Goal: Task Accomplishment & Management: Manage account settings

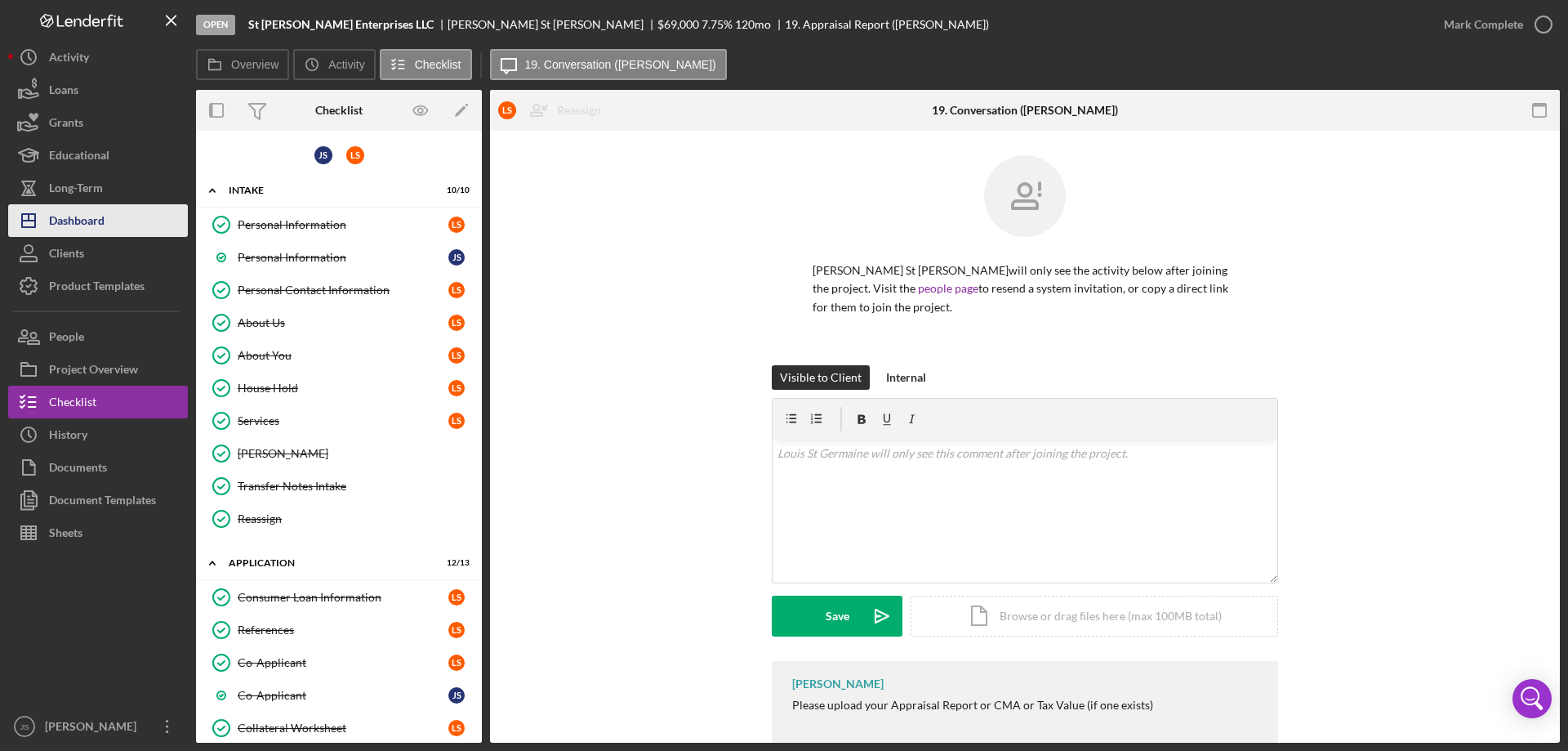
click at [108, 219] on button "Icon/Dashboard Dashboard" at bounding box center [98, 220] width 180 height 33
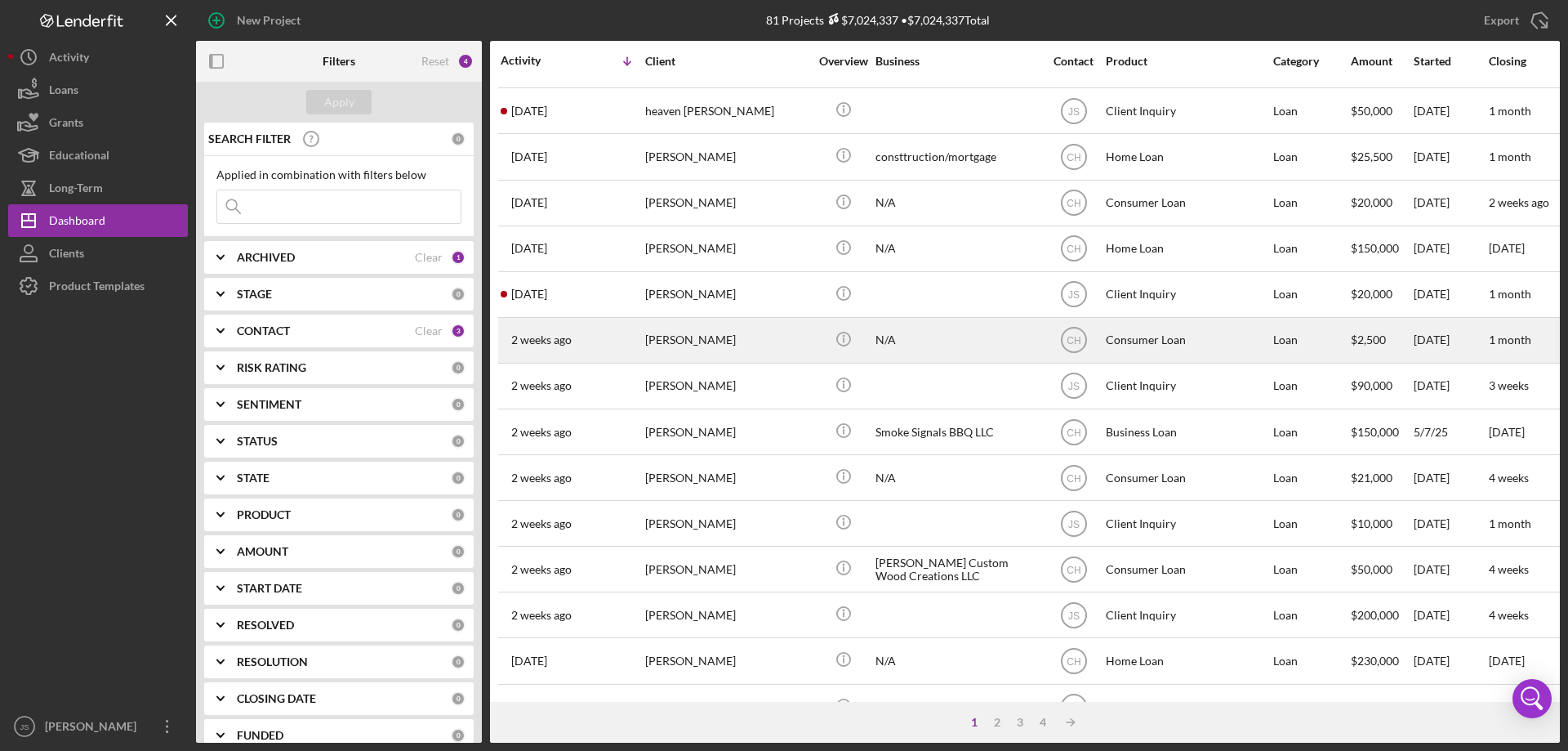
scroll to position [546, 0]
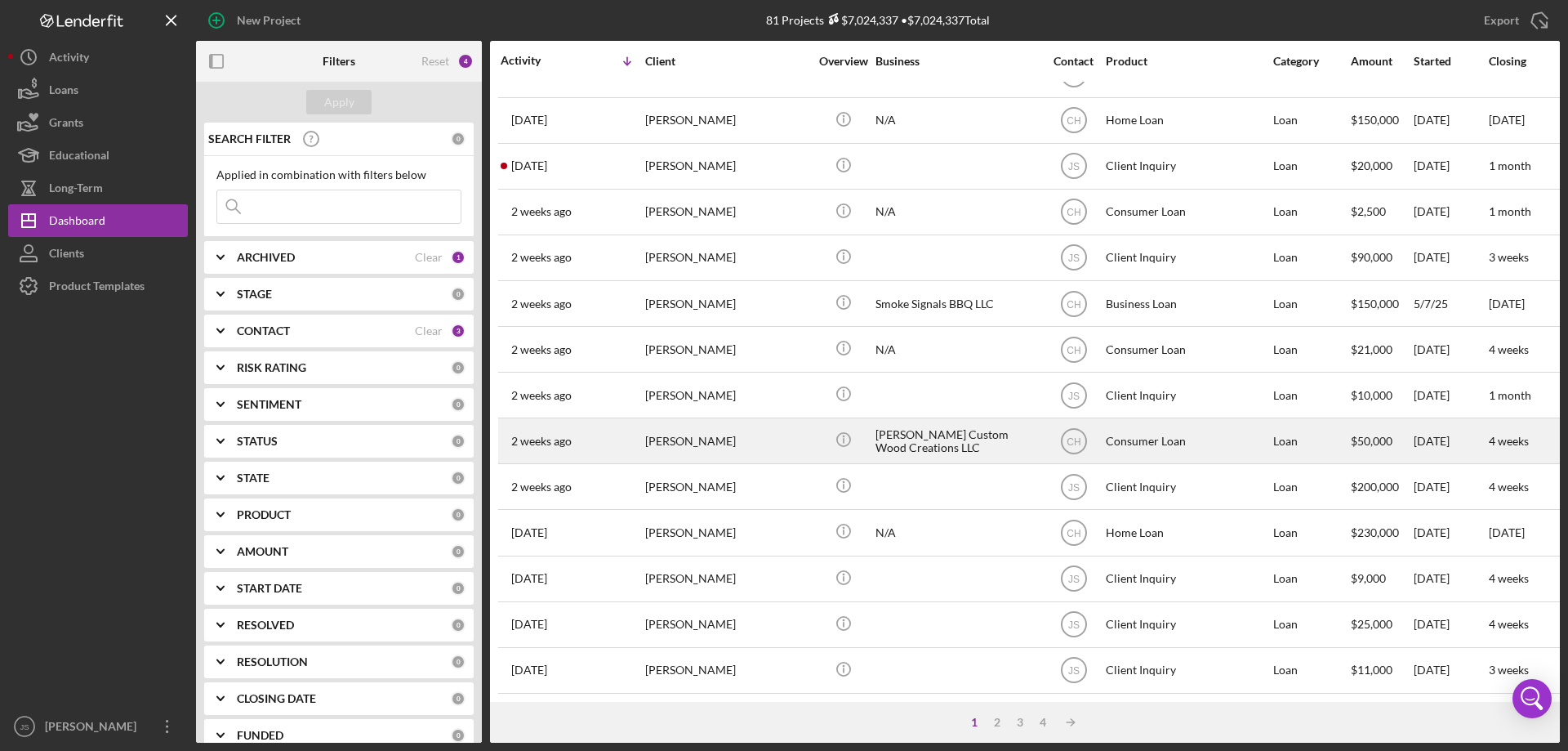
click at [806, 435] on div "[PERSON_NAME]" at bounding box center [727, 441] width 163 height 43
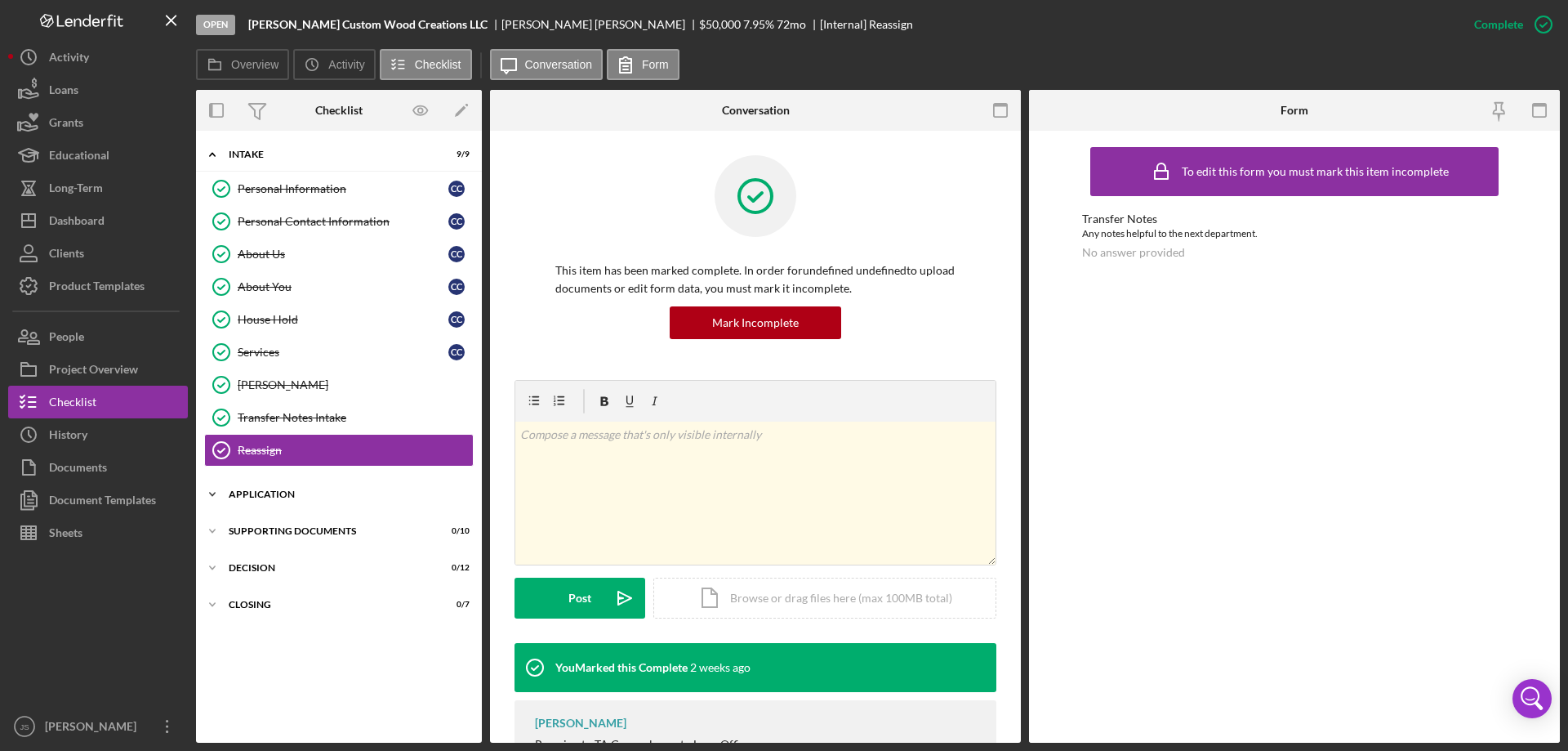
click at [210, 495] on icon "Icon/Expander" at bounding box center [213, 494] width 33 height 33
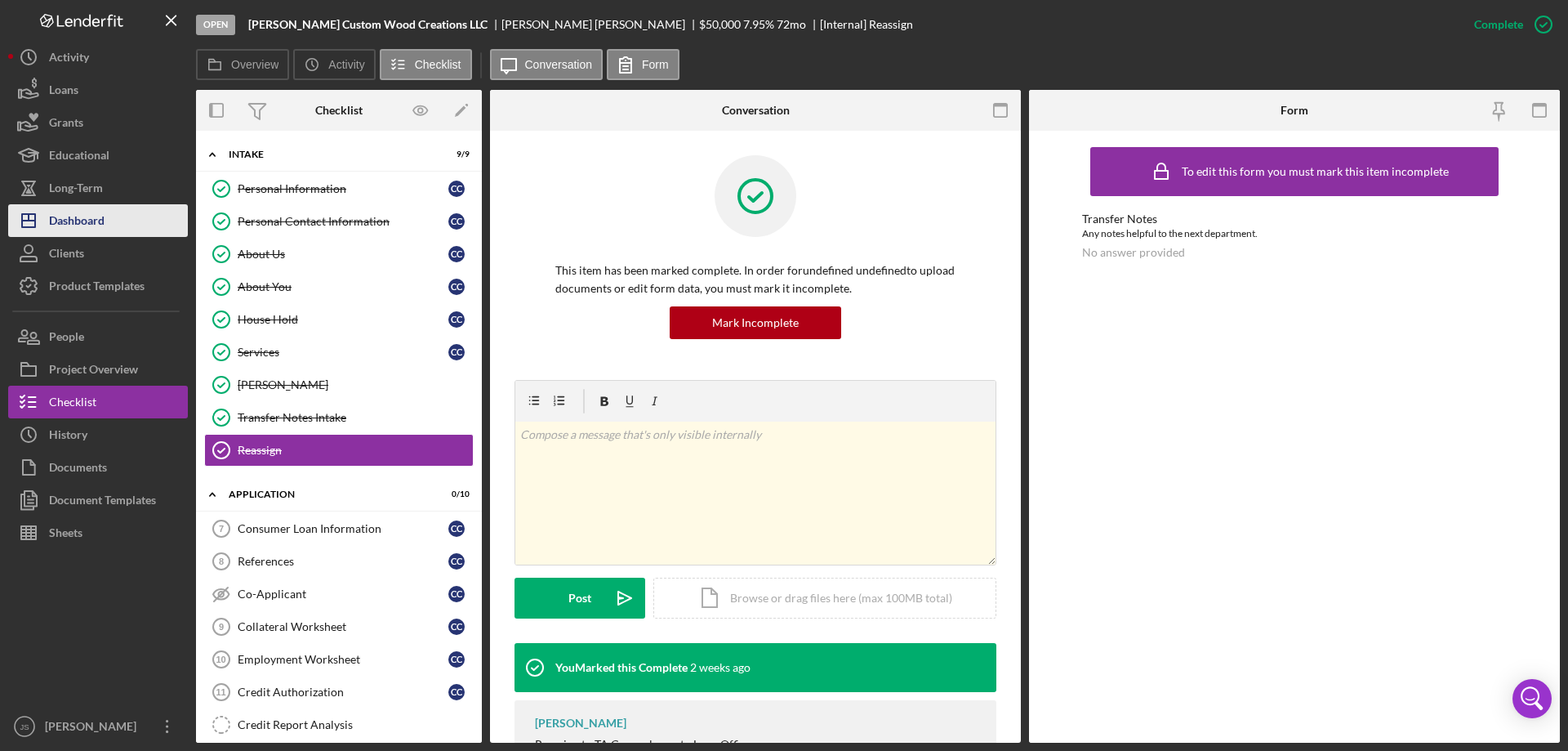
click at [109, 225] on button "Icon/Dashboard Dashboard" at bounding box center [98, 220] width 180 height 33
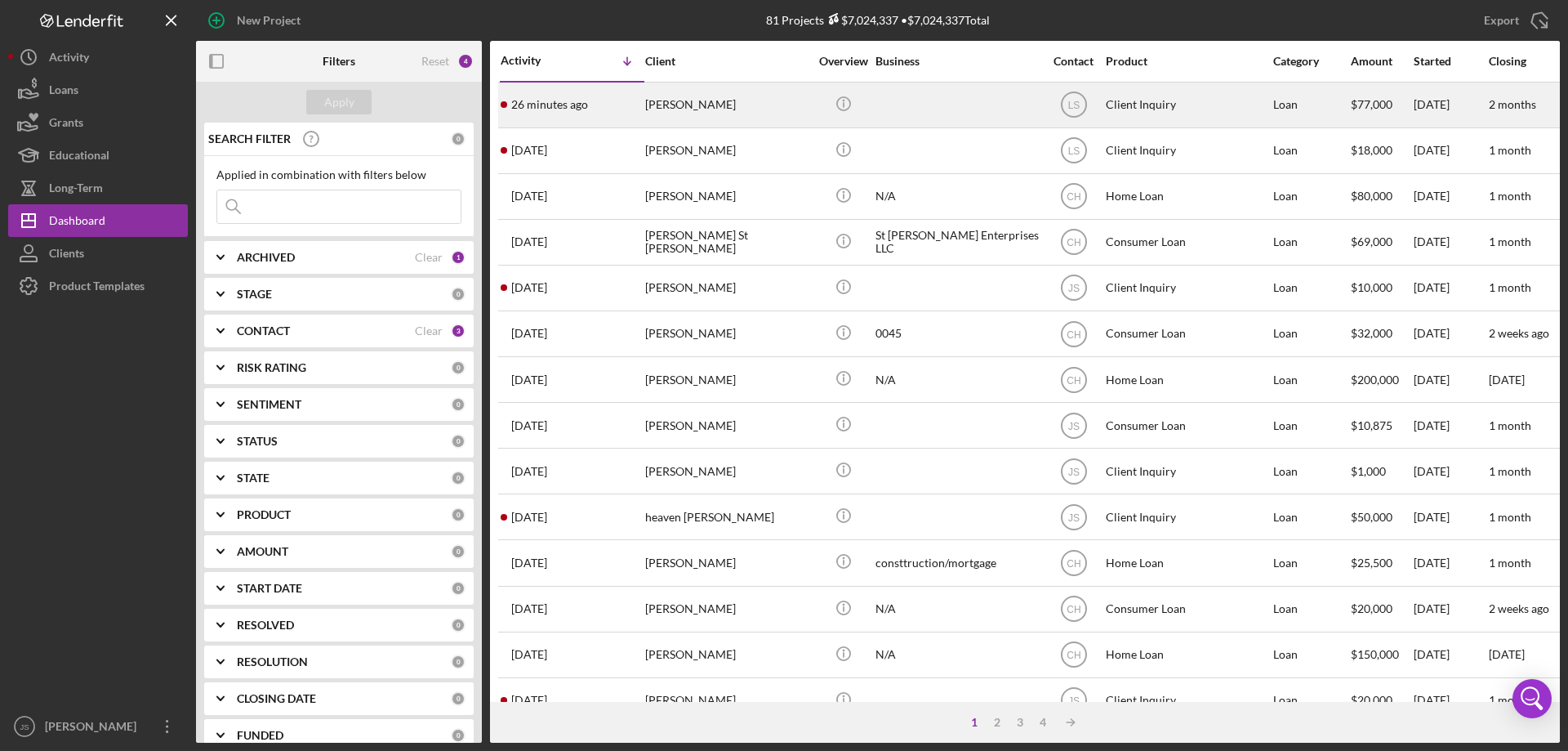
click at [780, 113] on div "[PERSON_NAME]" at bounding box center [727, 104] width 163 height 43
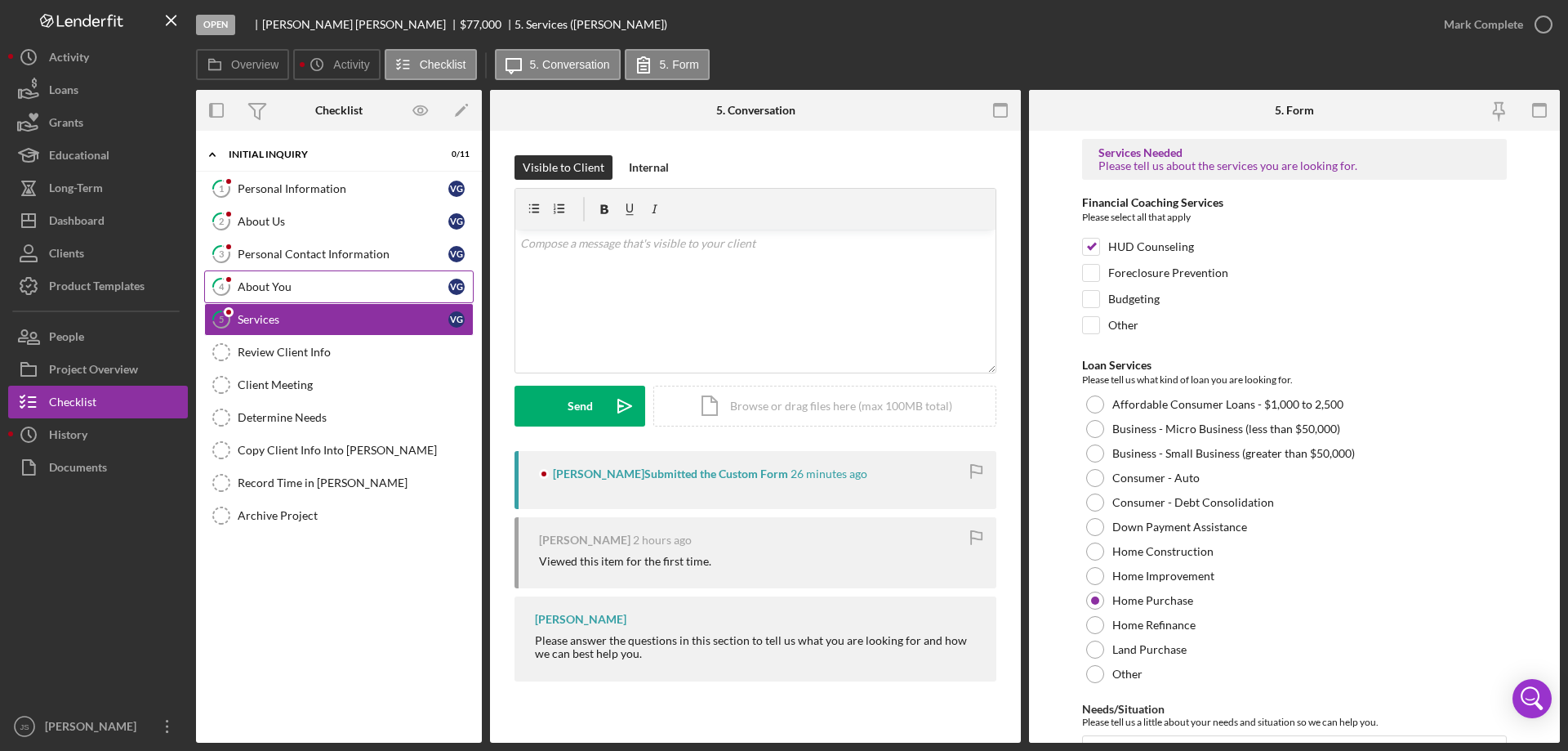
click at [329, 277] on link "4 About You V G" at bounding box center [338, 287] width 270 height 33
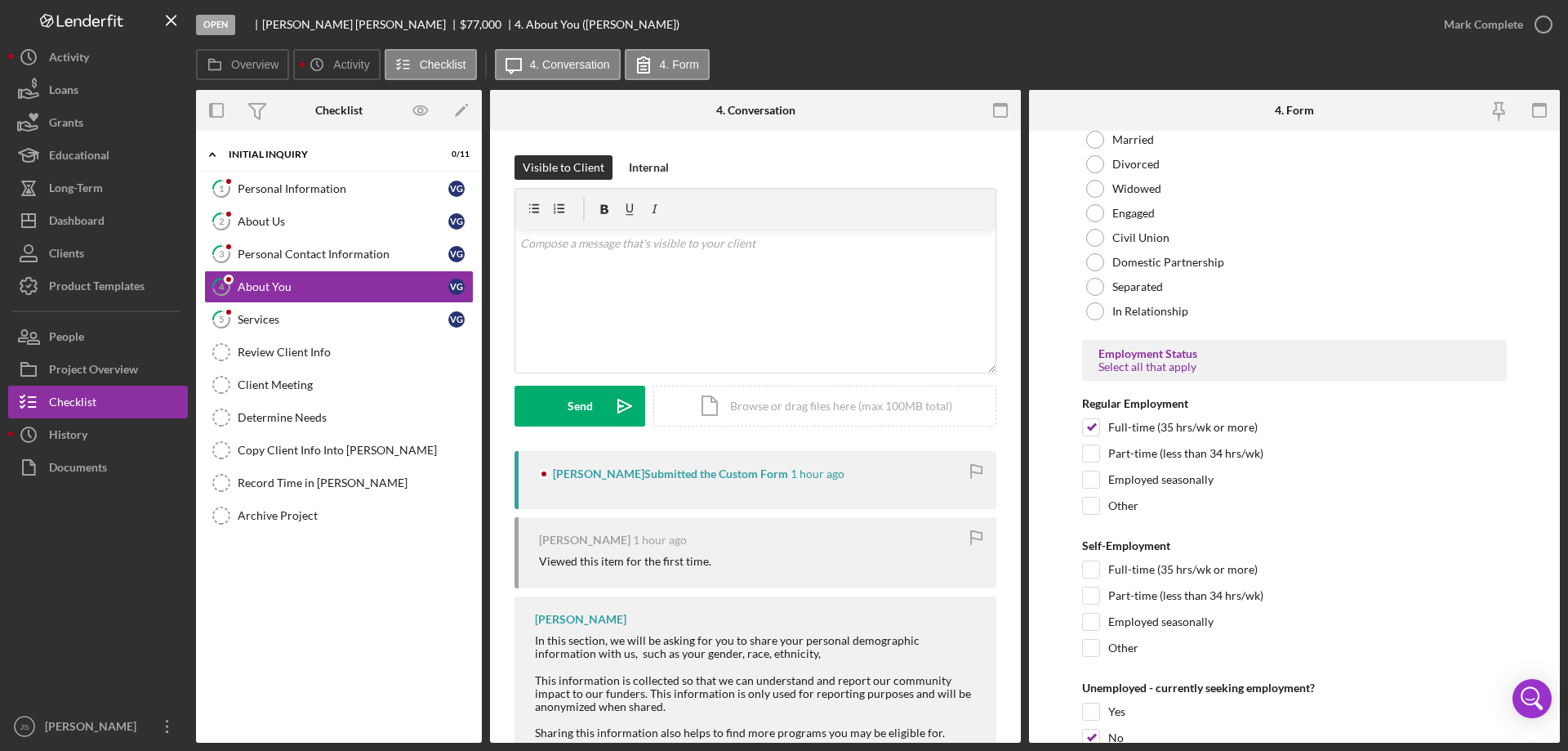
scroll to position [1470, 0]
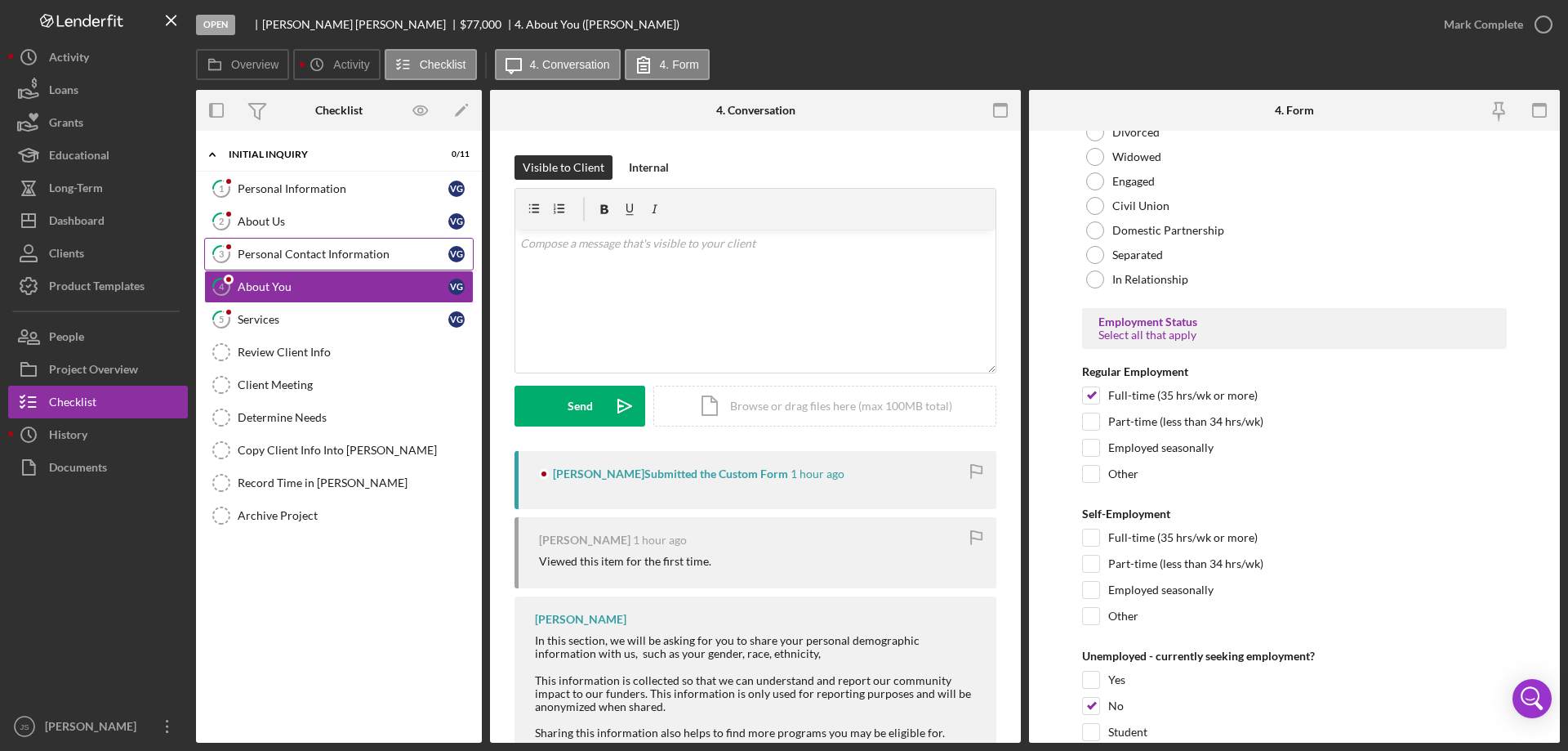
drag, startPoint x: 328, startPoint y: 245, endPoint x: 388, endPoint y: 245, distance: 60.0
click at [329, 246] on link "3 Personal Contact Information V G" at bounding box center [338, 254] width 270 height 33
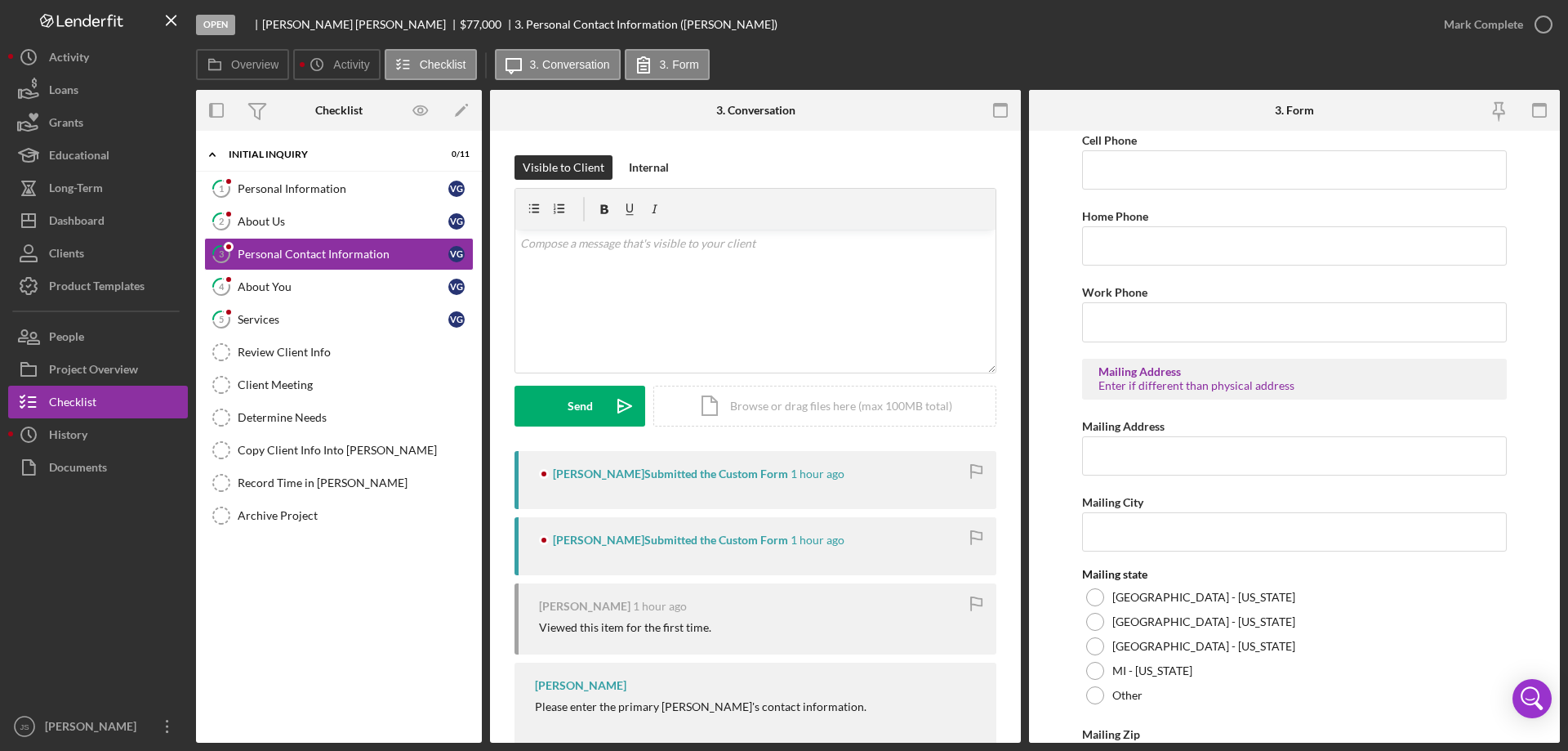
scroll to position [604, 0]
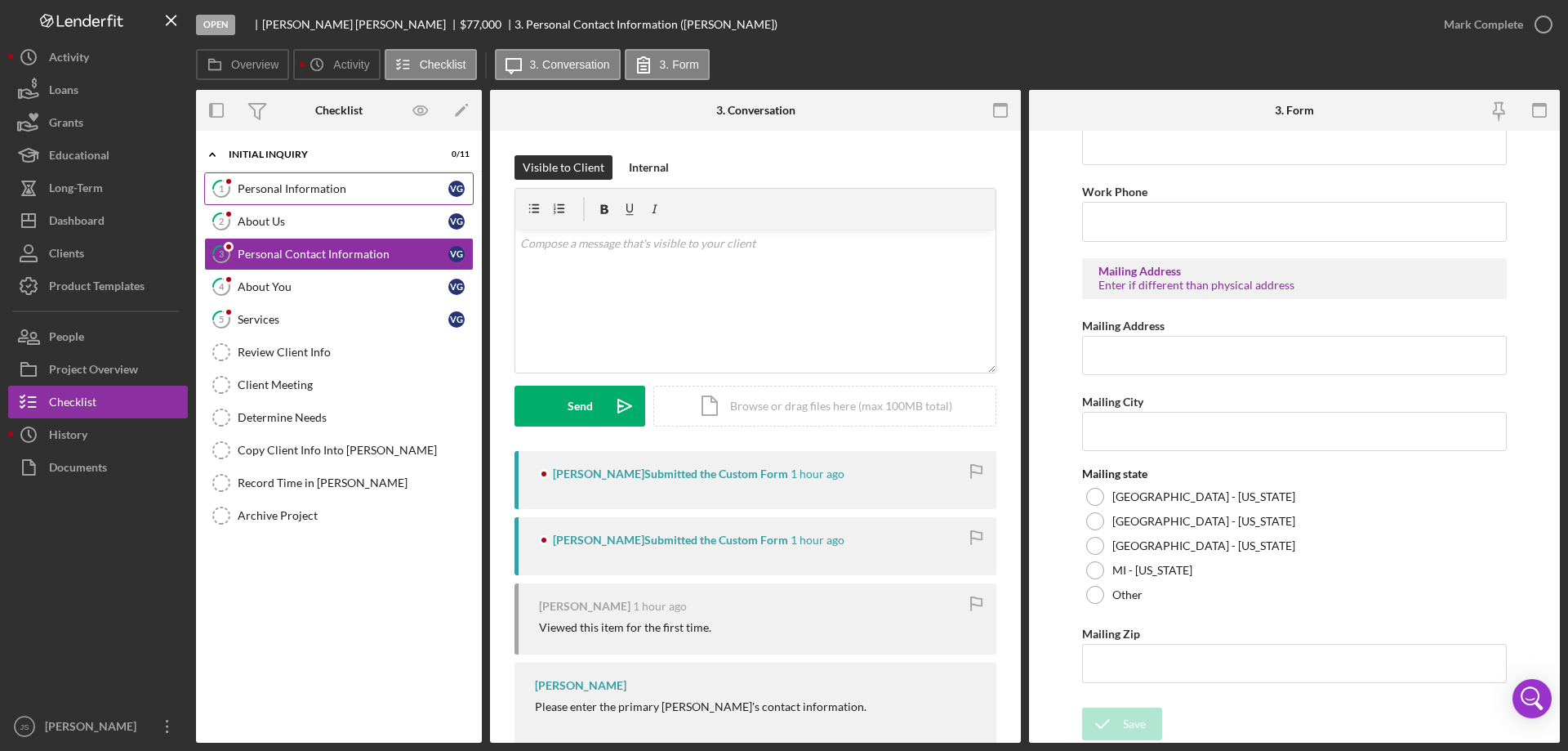
click at [328, 191] on div "Personal Information" at bounding box center [343, 188] width 211 height 14
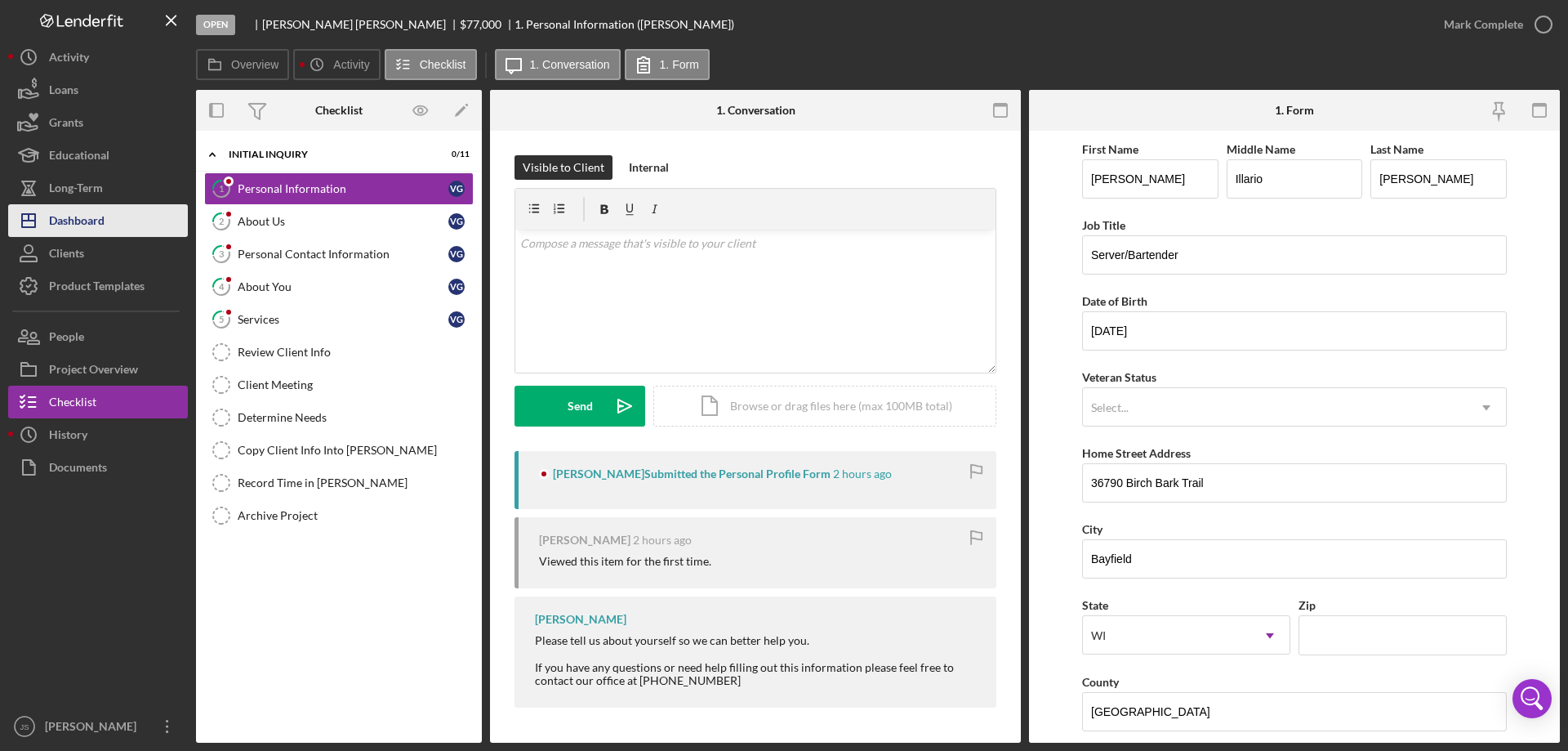
click at [98, 222] on div "Dashboard" at bounding box center [76, 222] width 55 height 37
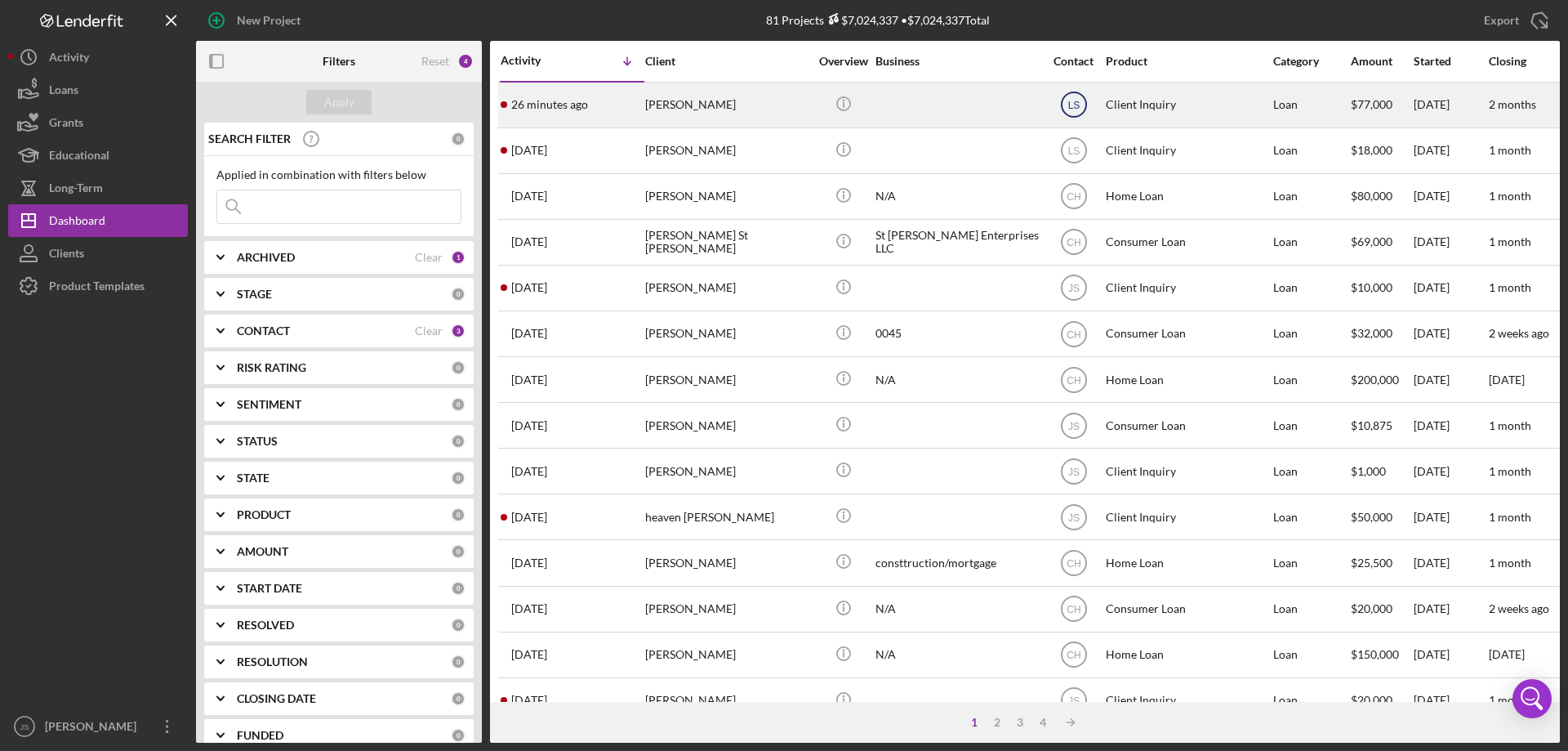
click at [1072, 104] on text "LS" at bounding box center [1073, 105] width 13 height 12
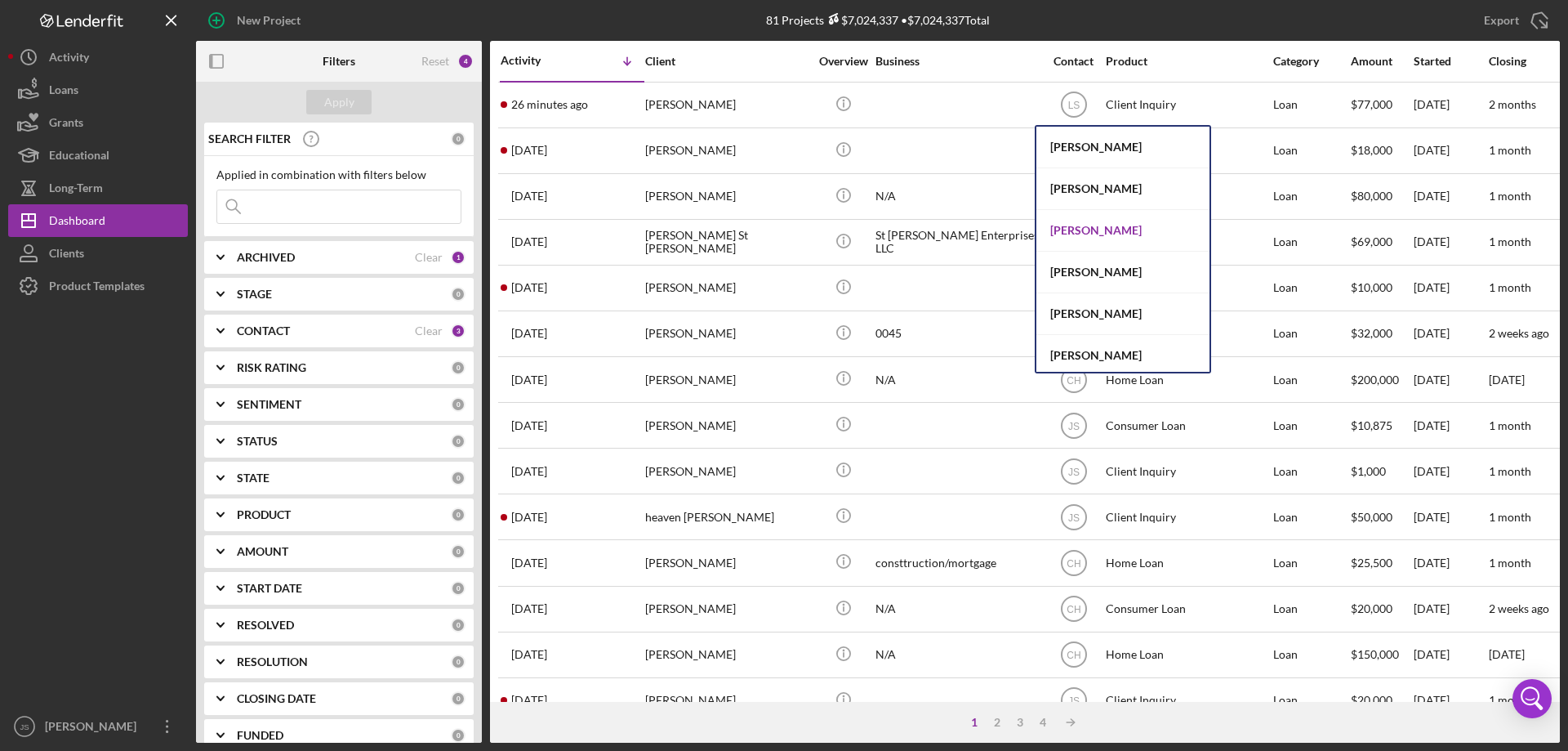
click at [1080, 225] on div "[PERSON_NAME]" at bounding box center [1122, 230] width 173 height 42
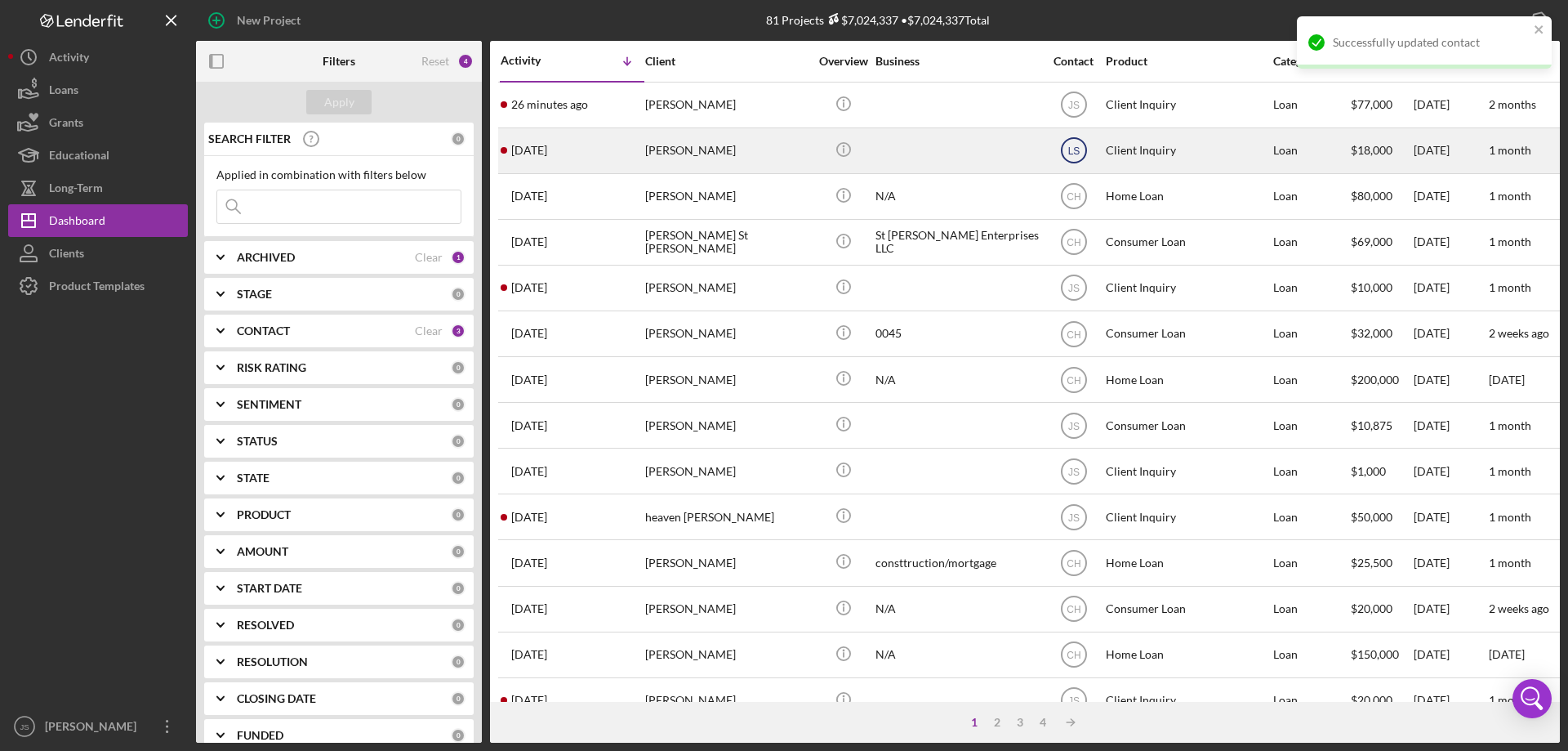
click at [1072, 151] on text "LS" at bounding box center [1073, 151] width 13 height 12
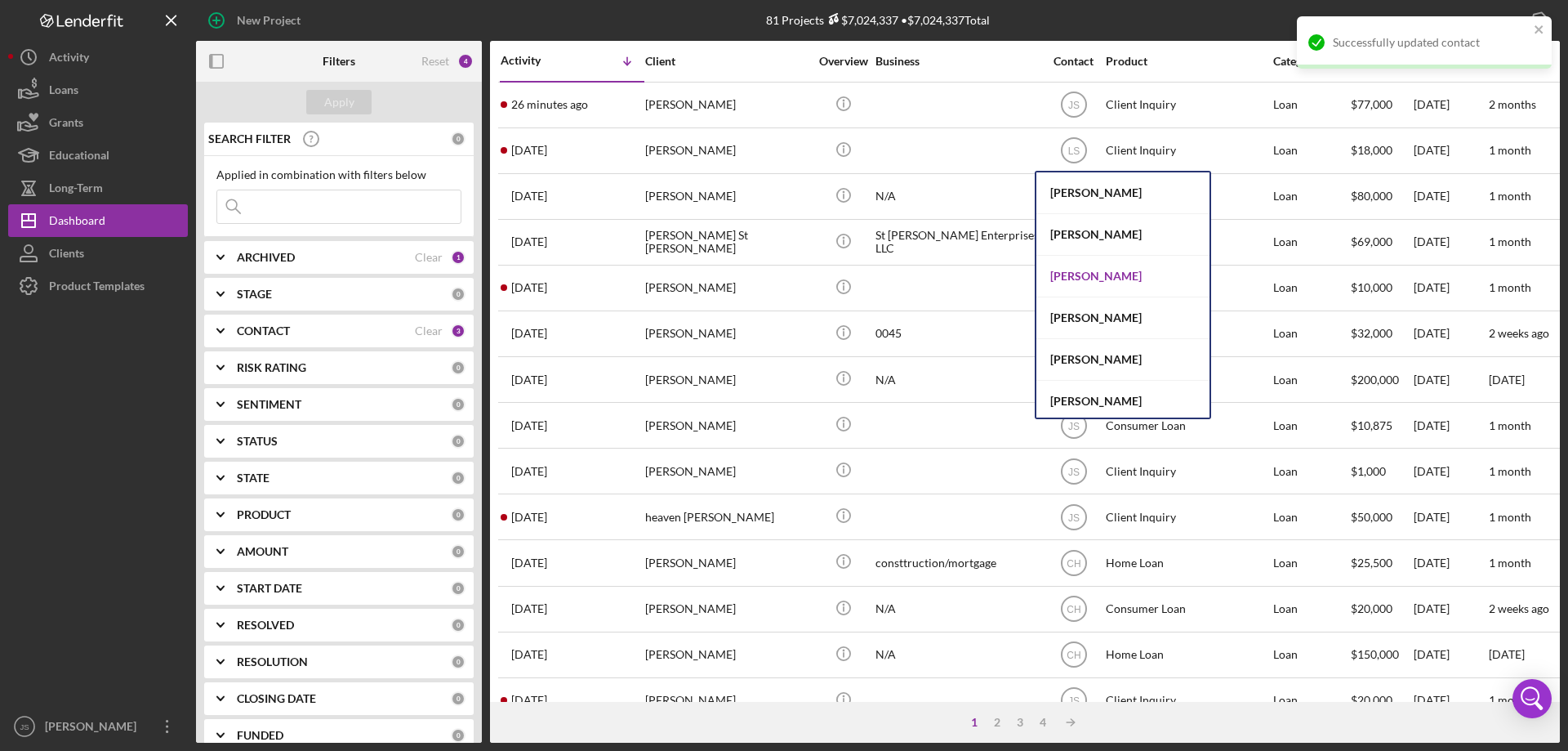
click at [1075, 275] on div "[PERSON_NAME]" at bounding box center [1122, 276] width 173 height 42
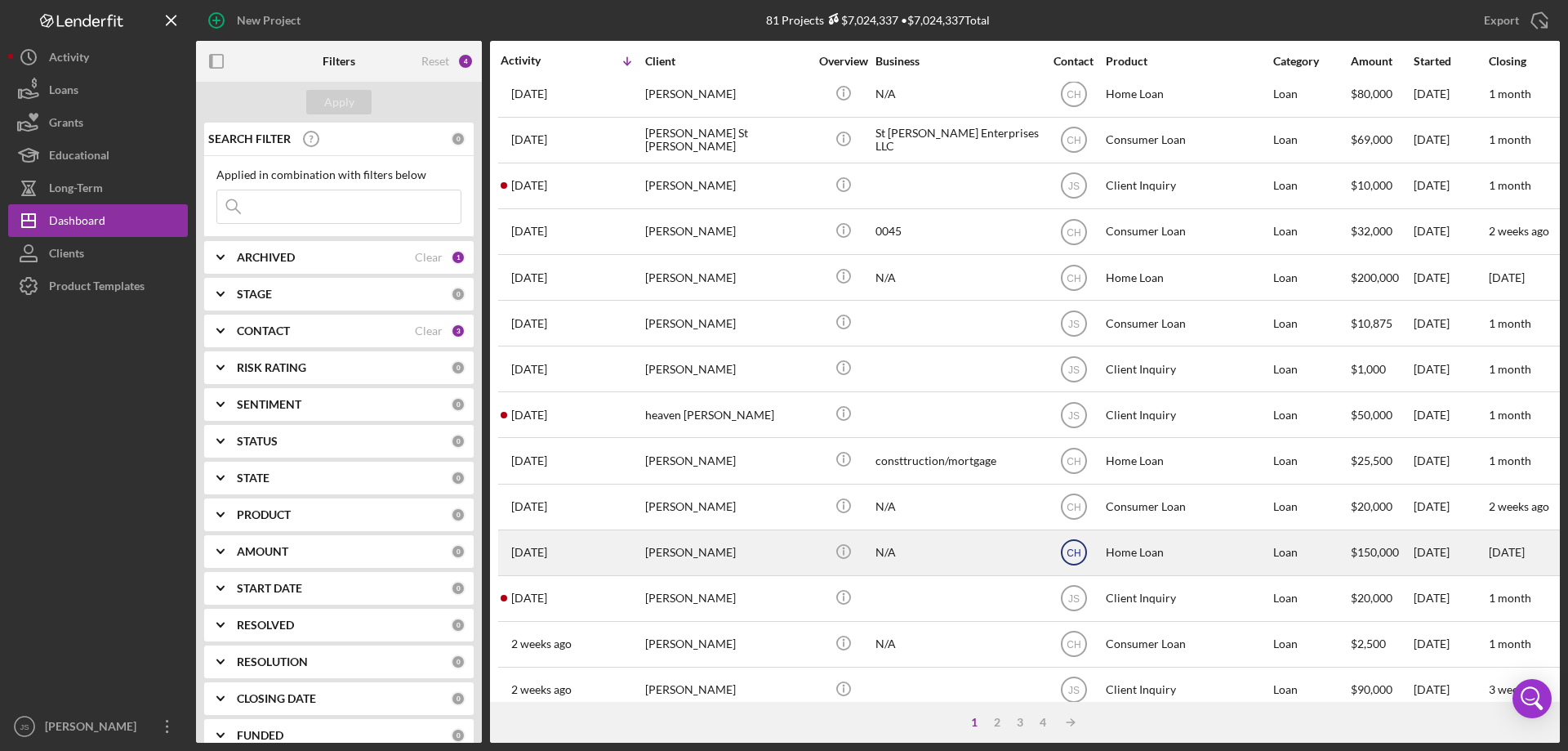
scroll to position [163, 0]
